Goal: Understand process/instructions: Learn how to perform a task or action

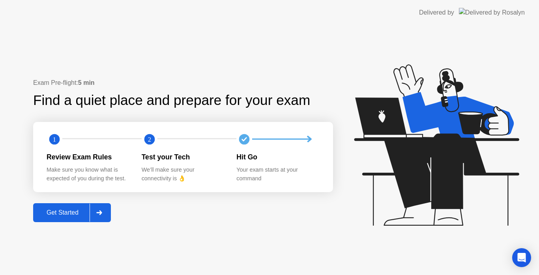
click at [73, 216] on div "Get Started" at bounding box center [63, 212] width 54 height 7
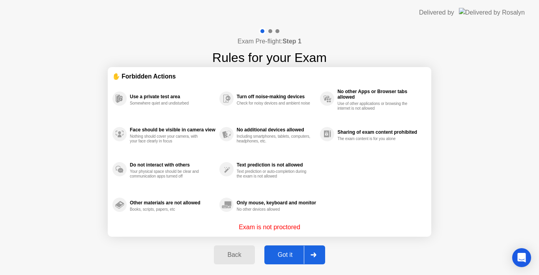
click at [289, 261] on button "Got it" at bounding box center [294, 255] width 61 height 19
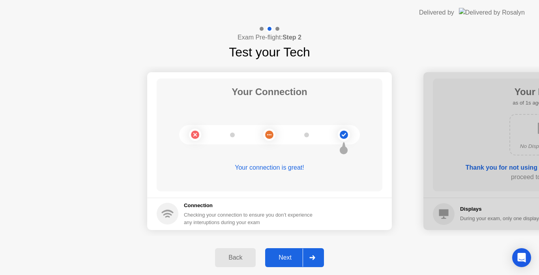
click at [289, 258] on div "Next" at bounding box center [285, 257] width 35 height 7
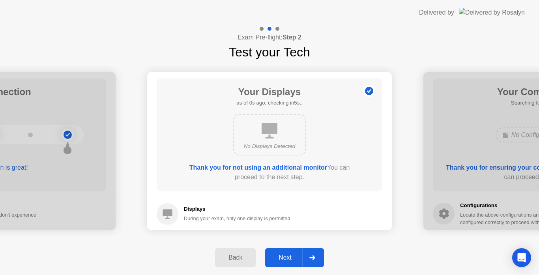
click at [289, 258] on div "Next" at bounding box center [285, 257] width 35 height 7
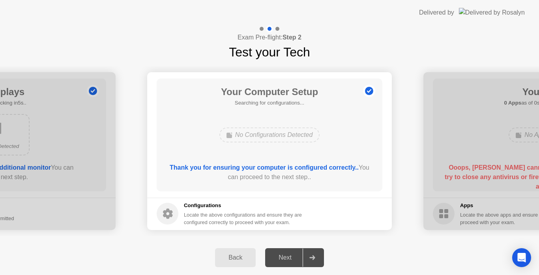
click at [289, 258] on div "Next" at bounding box center [285, 257] width 35 height 7
click at [290, 263] on button "Next" at bounding box center [294, 257] width 59 height 19
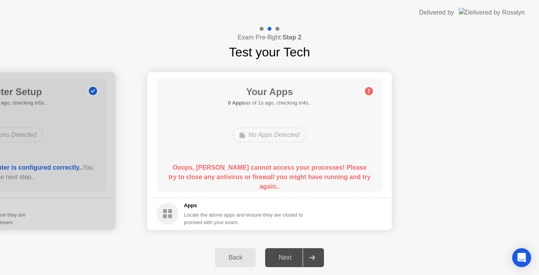
click at [372, 92] on circle at bounding box center [369, 91] width 8 height 8
click at [255, 164] on b "Ooops, [PERSON_NAME] cannot access your processes! Please try to close any anti…" at bounding box center [270, 177] width 202 height 26
click at [214, 180] on b "Ooops, [PERSON_NAME] cannot access your processes! Please try to close any anti…" at bounding box center [270, 177] width 202 height 26
click at [242, 257] on div "Back" at bounding box center [235, 257] width 36 height 7
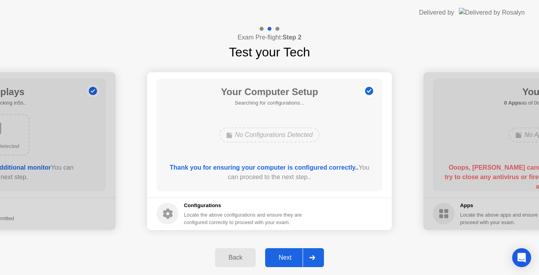
click at [313, 257] on icon at bounding box center [312, 257] width 6 height 5
